Goal: Complete application form

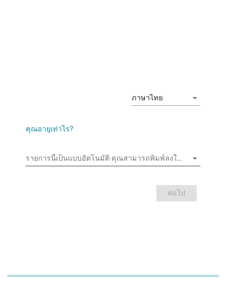
click at [35, 155] on input "รายการนี้เป็นแบบอัตโนมัติ คุณสามารถพิมพ์ลงในรายการนี้" at bounding box center [107, 158] width 162 height 15
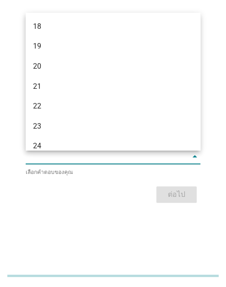
click at [37, 106] on div "22" at bounding box center [106, 106] width 146 height 11
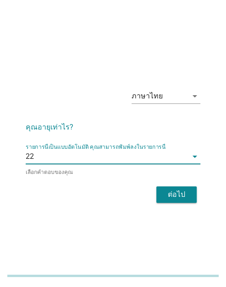
click at [156, 188] on button "ต่อไป" at bounding box center [176, 194] width 40 height 16
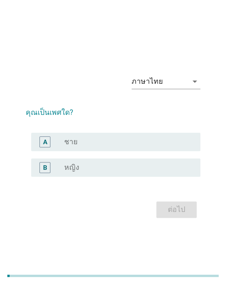
click at [88, 163] on div "radio_button_unchecked หญิง" at bounding box center [124, 167] width 121 height 9
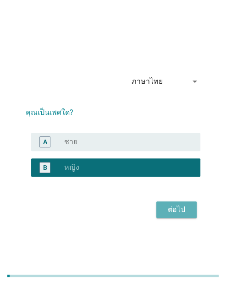
drag, startPoint x: 184, startPoint y: 206, endPoint x: 232, endPoint y: 190, distance: 49.7
click at [186, 206] on div "ต่อไป" at bounding box center [176, 209] width 26 height 11
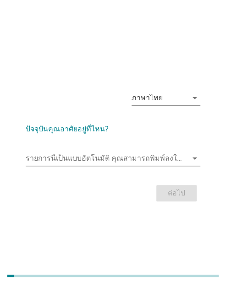
click at [122, 156] on input "รายการนี้เป็นแบบอัตโนมัติ คุณสามารถพิมพ์ลงในรายการนี้" at bounding box center [107, 158] width 162 height 15
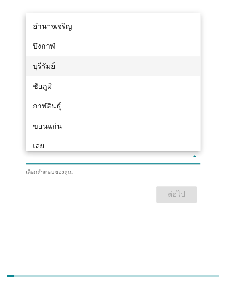
click at [59, 75] on div "บุรีรัมย์" at bounding box center [113, 66] width 174 height 20
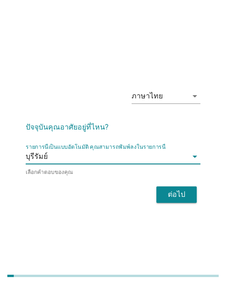
drag, startPoint x: 144, startPoint y: 192, endPoint x: 20, endPoint y: 214, distance: 125.9
click at [81, 206] on div "ภาษาไทย arrow_drop_down ปัจจุบันคุณอาศัยอยู่ที่ไหน? รายการนี้เป็นแบบอัตโนมัติ […" at bounding box center [112, 143] width 189 height 139
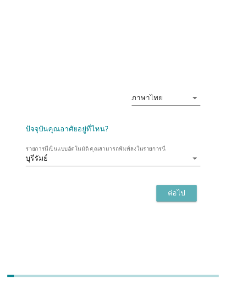
drag, startPoint x: 176, startPoint y: 189, endPoint x: 191, endPoint y: 182, distance: 16.4
click at [182, 191] on div "ต่อไป" at bounding box center [176, 193] width 26 height 11
